Goal: Task Accomplishment & Management: Use online tool/utility

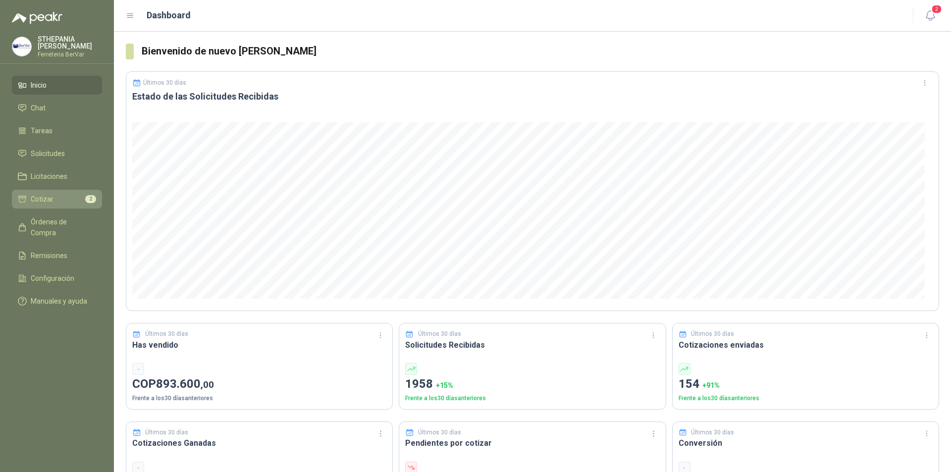
click at [55, 195] on li "Cotizar 2" at bounding box center [57, 199] width 78 height 11
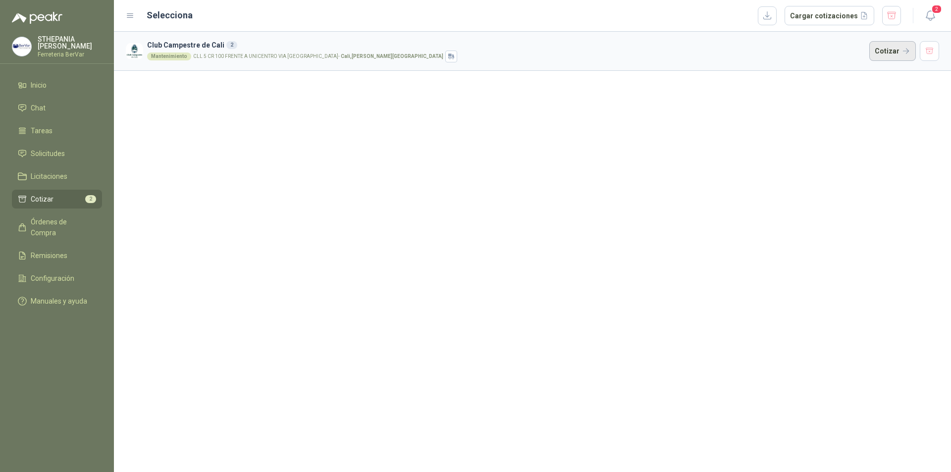
click at [892, 43] on button "Cotizar" at bounding box center [892, 51] width 47 height 20
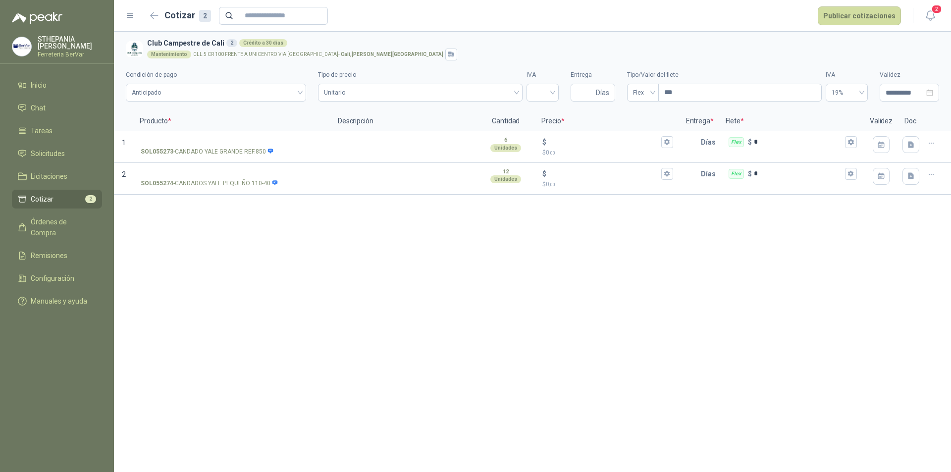
click at [234, 247] on div "**********" at bounding box center [532, 252] width 837 height 440
click at [935, 17] on icon "button" at bounding box center [930, 15] width 12 height 12
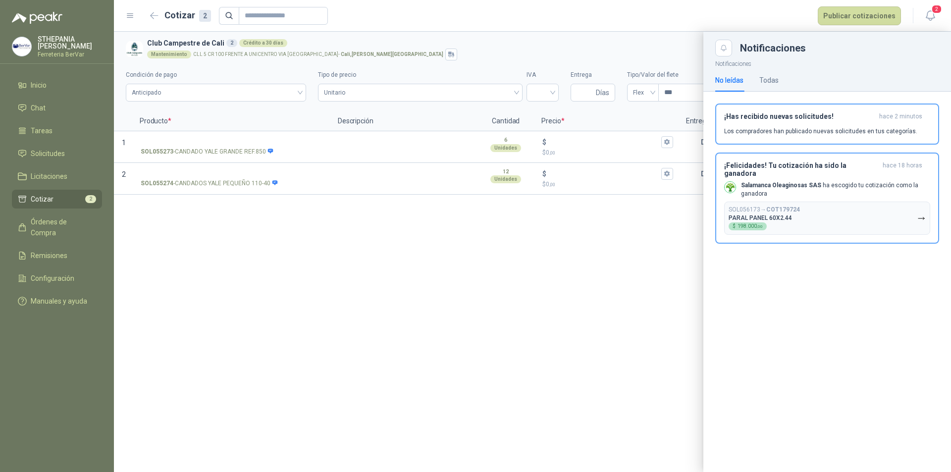
click at [753, 77] on div "No leídas Todas" at bounding box center [746, 80] width 63 height 23
click at [766, 77] on div "Todas" at bounding box center [768, 80] width 19 height 11
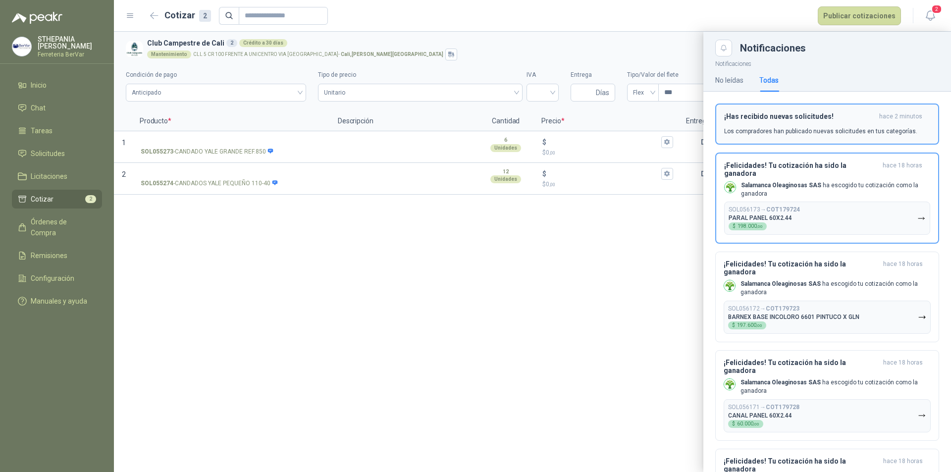
click at [806, 130] on p "Los compradores han publicado nuevas solicitudes en tus categorías." at bounding box center [820, 131] width 193 height 9
